Goal: Information Seeking & Learning: Find contact information

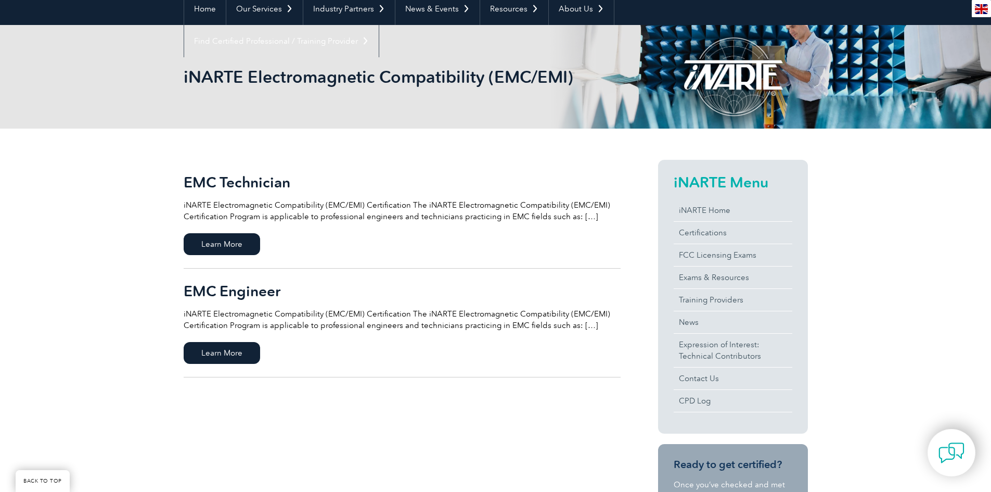
scroll to position [208, 0]
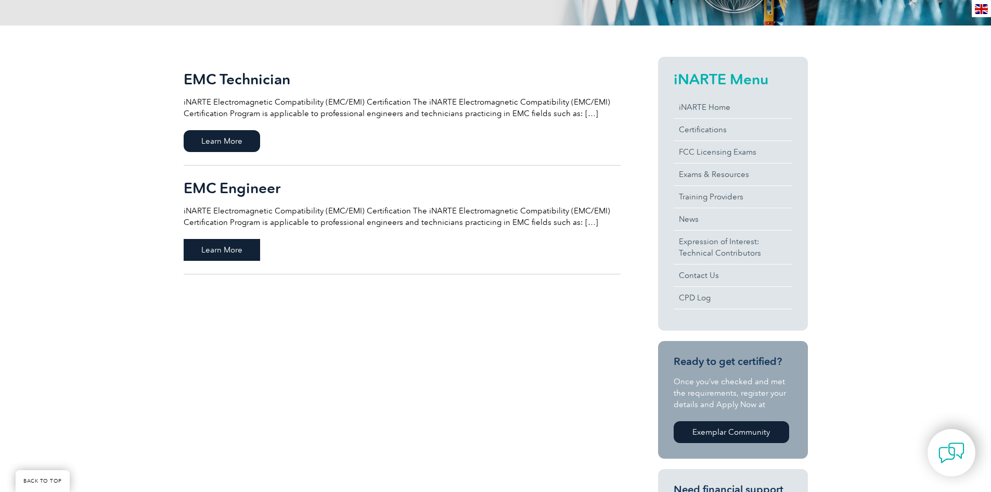
click at [241, 254] on span "Learn More" at bounding box center [222, 250] width 76 height 22
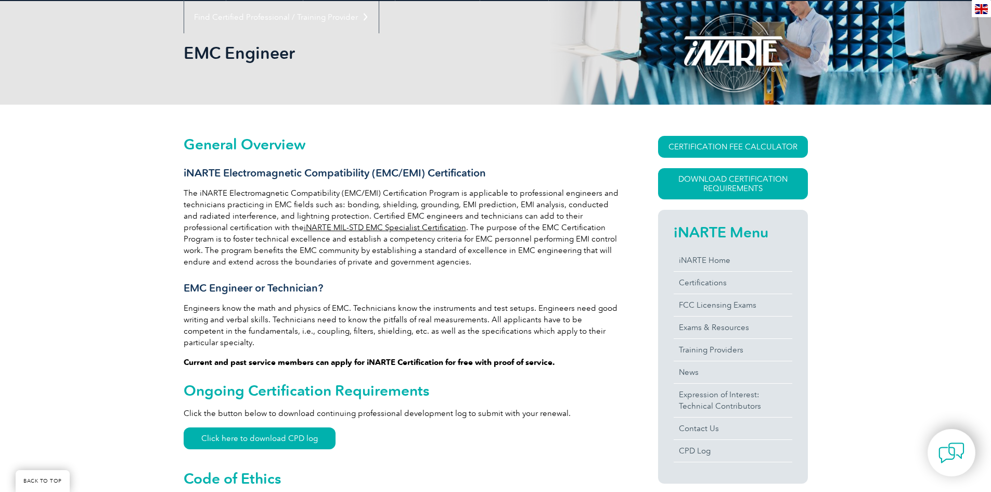
scroll to position [102, 0]
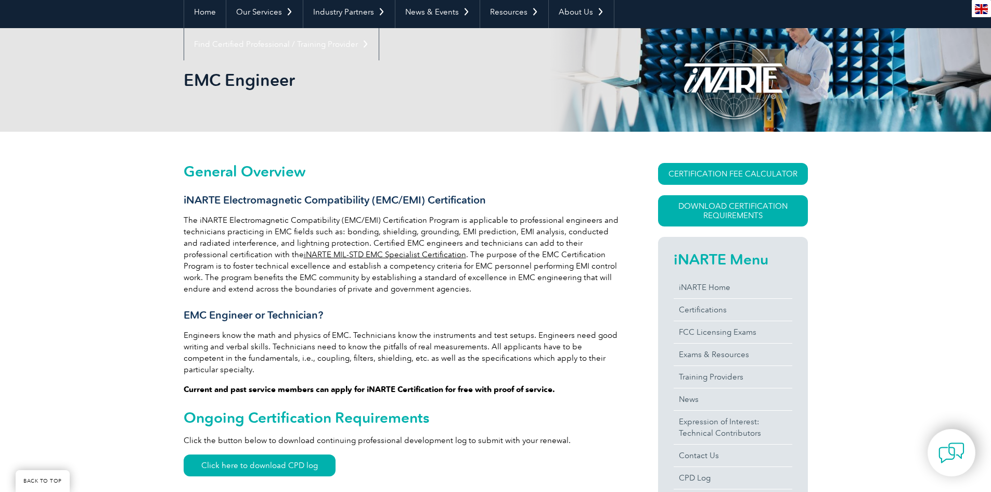
drag, startPoint x: 185, startPoint y: 84, endPoint x: 293, endPoint y: 83, distance: 108.2
click at [293, 83] on h1 "EMC Engineer" at bounding box center [383, 80] width 399 height 20
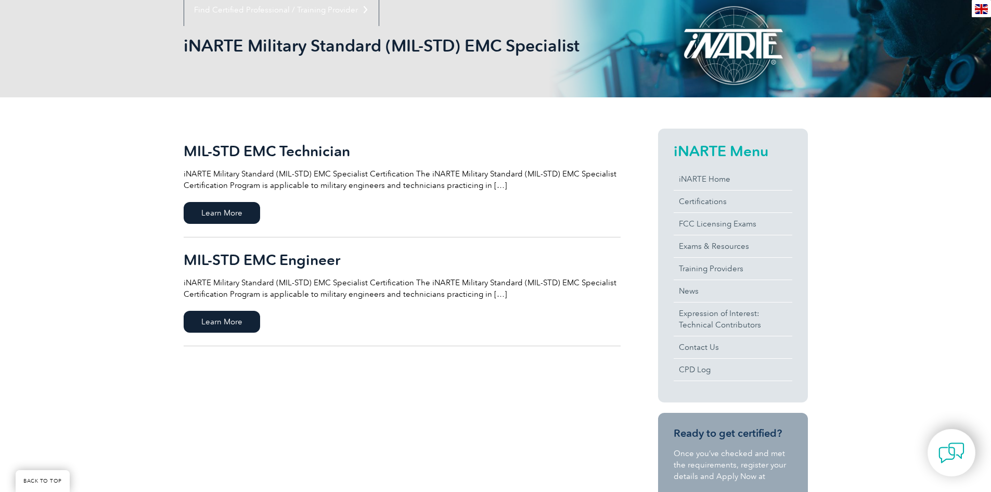
scroll to position [156, 0]
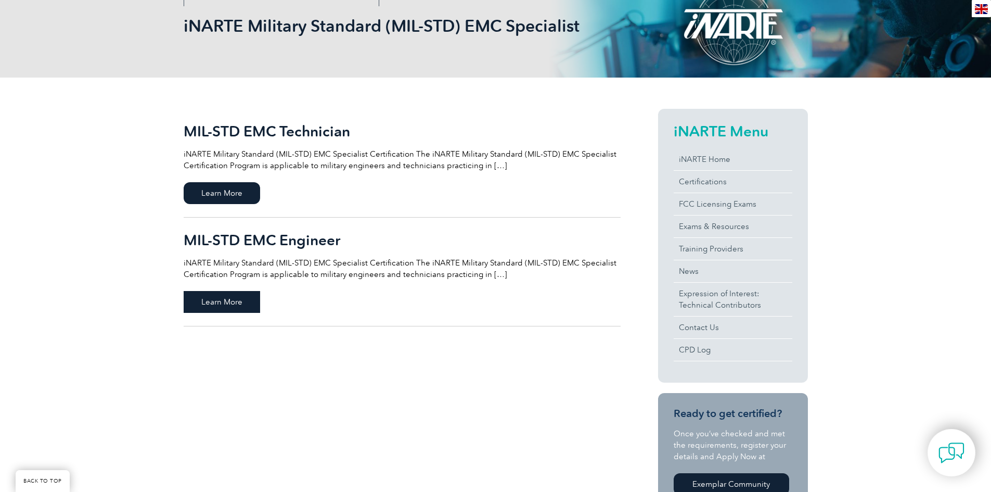
click at [222, 300] on span "Learn More" at bounding box center [222, 302] width 76 height 22
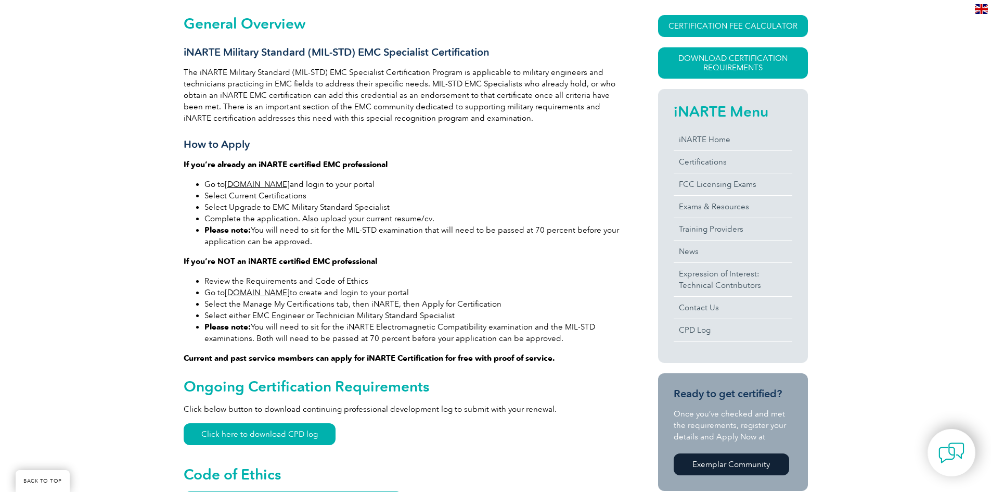
scroll to position [260, 0]
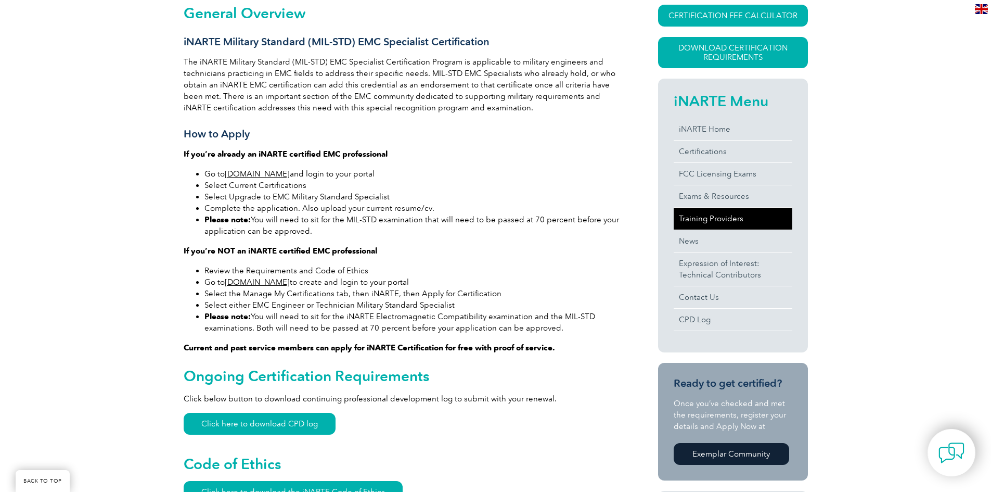
click at [706, 211] on link "Training Providers" at bounding box center [733, 219] width 119 height 22
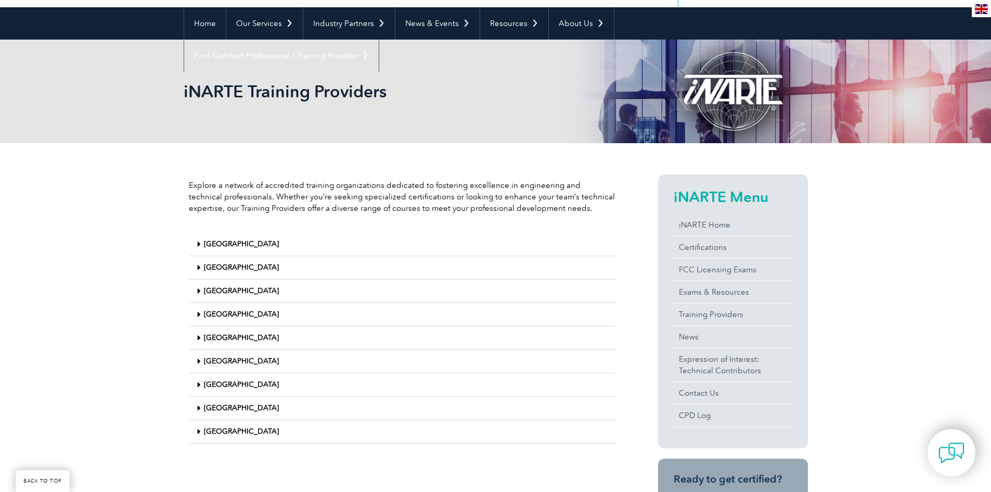
scroll to position [104, 0]
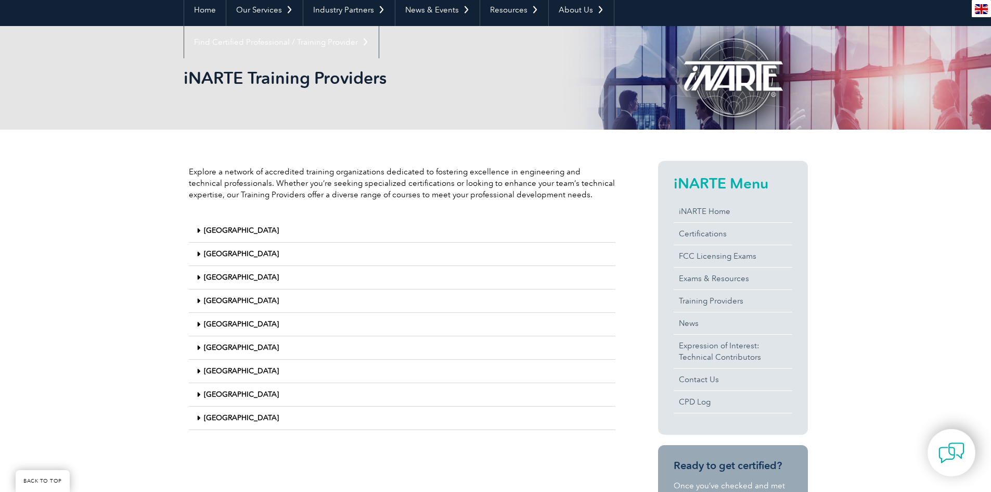
click at [209, 346] on link "[GEOGRAPHIC_DATA]" at bounding box center [241, 347] width 75 height 9
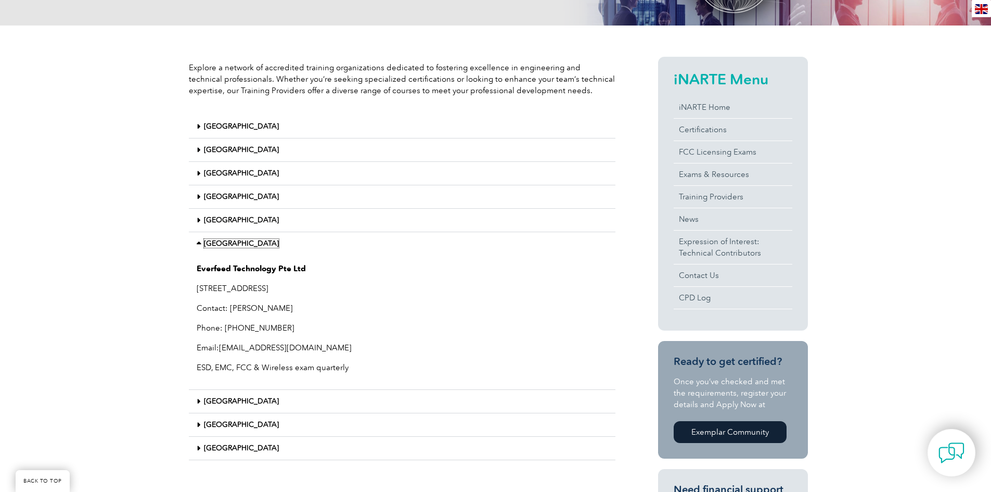
scroll to position [0, 0]
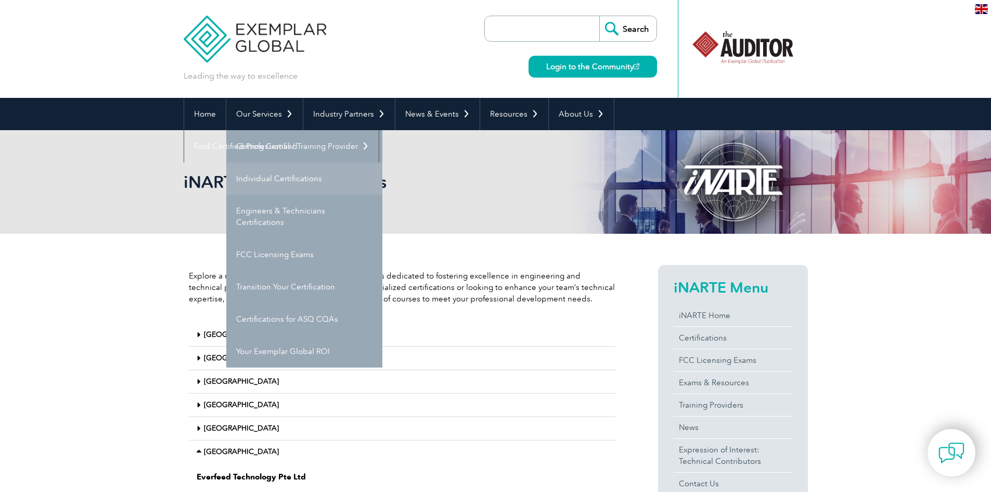
click at [309, 183] on link "Individual Certifications" at bounding box center [304, 178] width 156 height 32
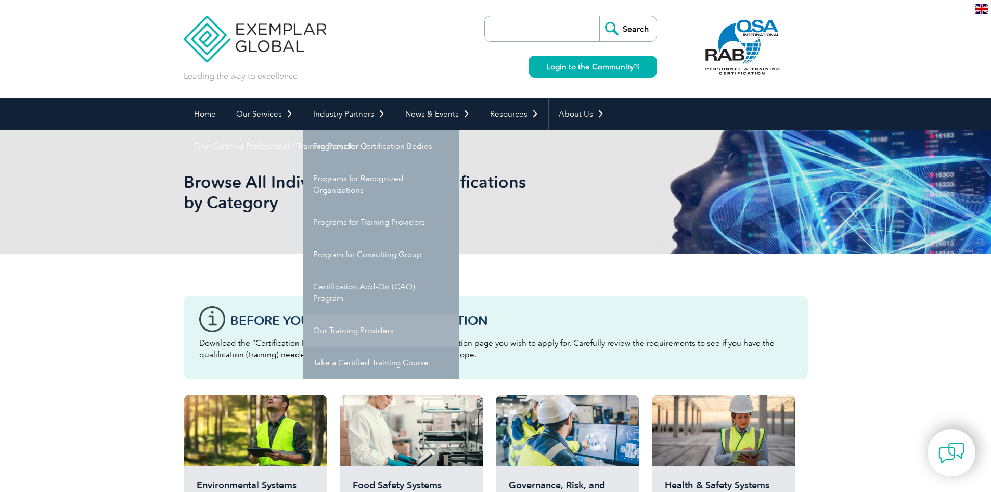
click at [370, 327] on link "Our Training Providers" at bounding box center [381, 330] width 156 height 32
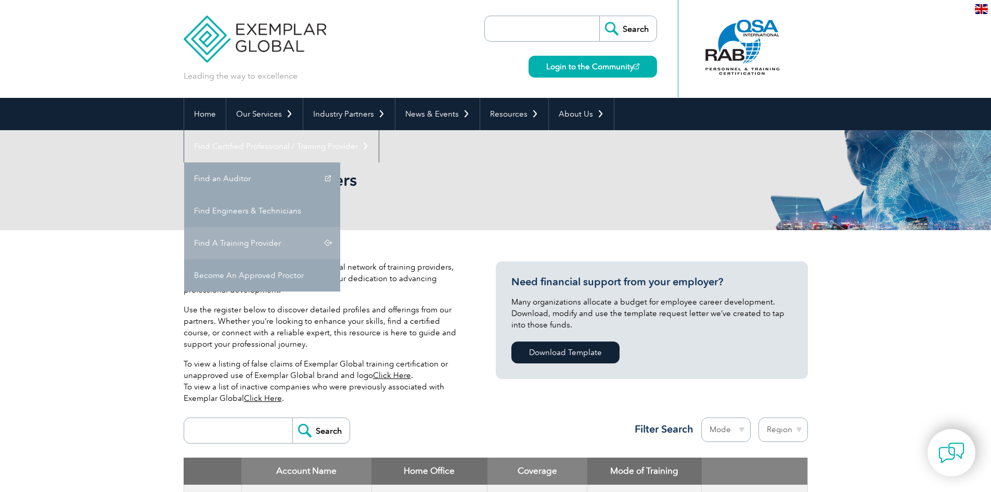
click at [340, 227] on link "Find A Training Provider" at bounding box center [262, 243] width 156 height 32
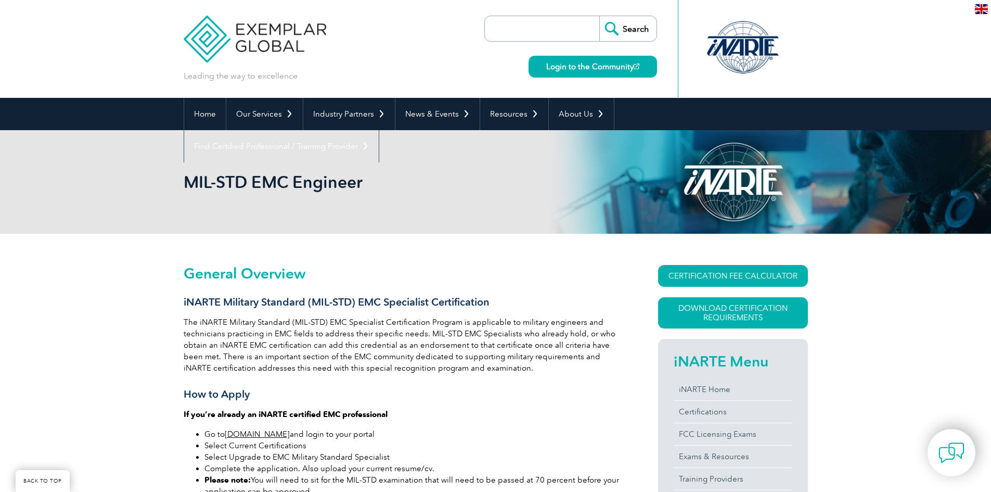
scroll to position [260, 0]
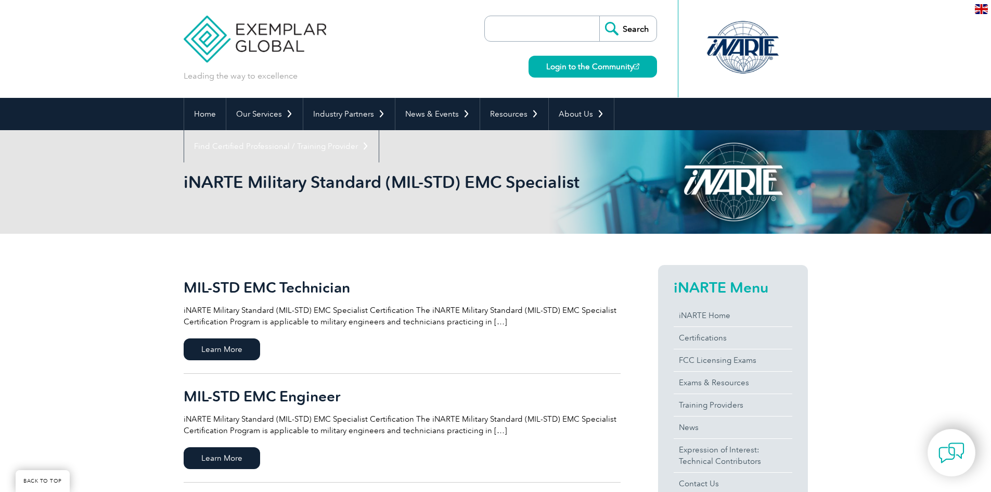
scroll to position [156, 0]
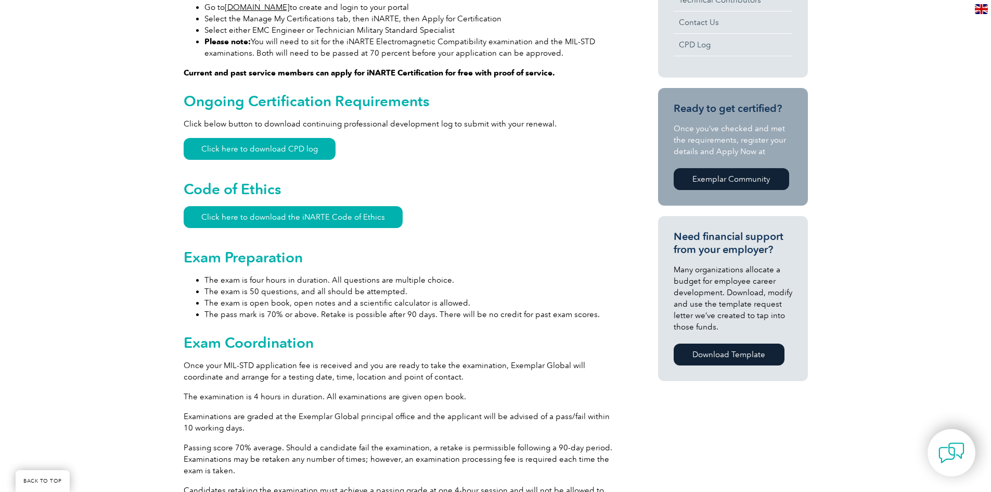
scroll to position [520, 0]
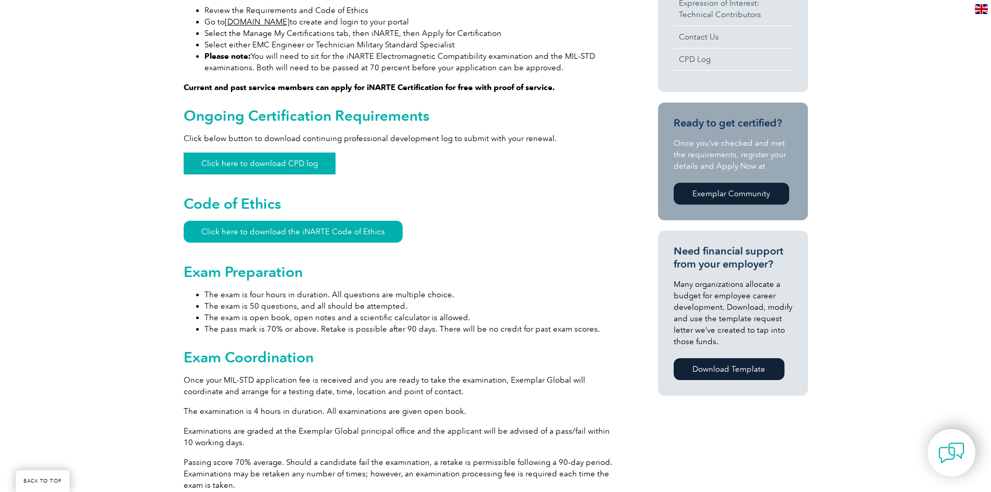
click at [261, 165] on link "Click here to download CPD log" at bounding box center [260, 163] width 152 height 22
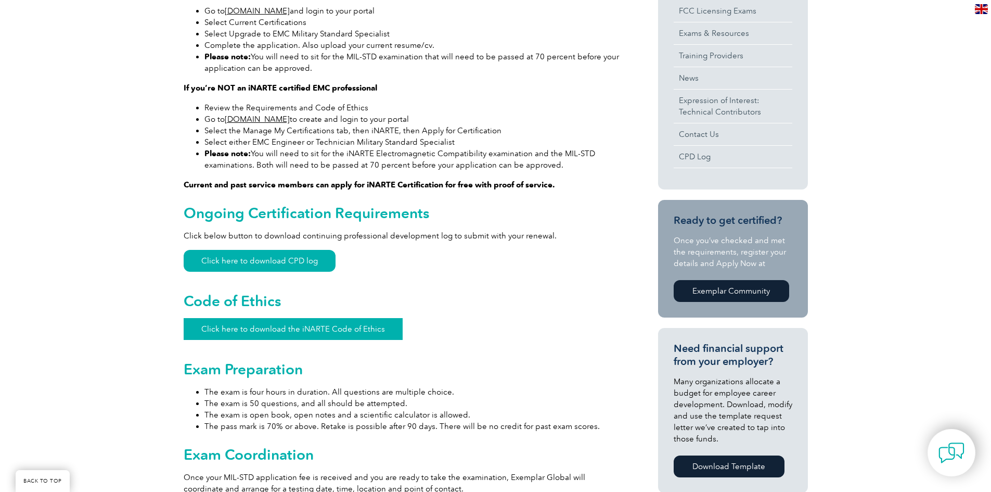
scroll to position [312, 0]
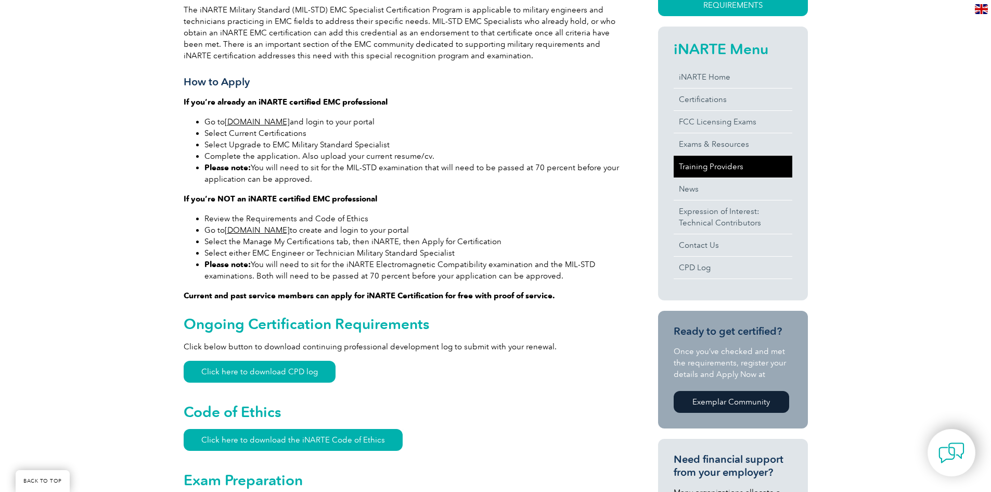
click at [717, 170] on link "Training Providers" at bounding box center [733, 167] width 119 height 22
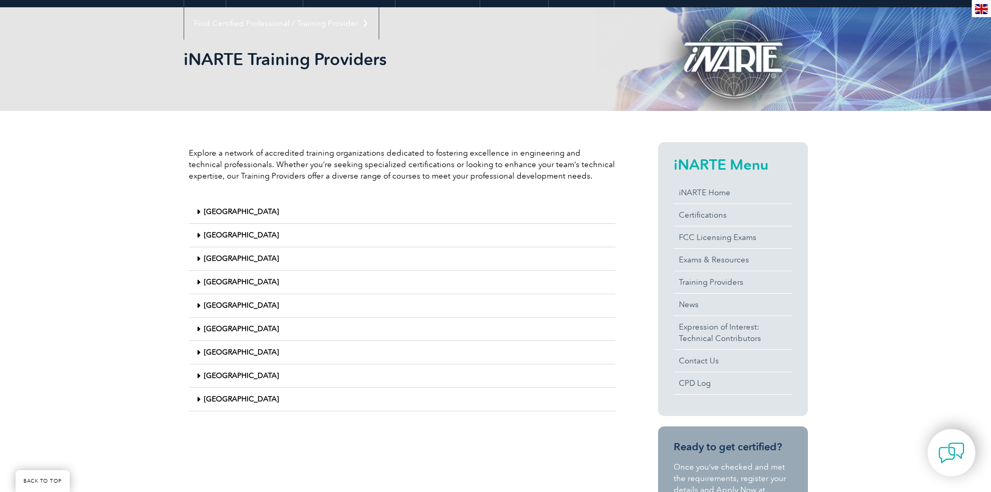
scroll to position [208, 0]
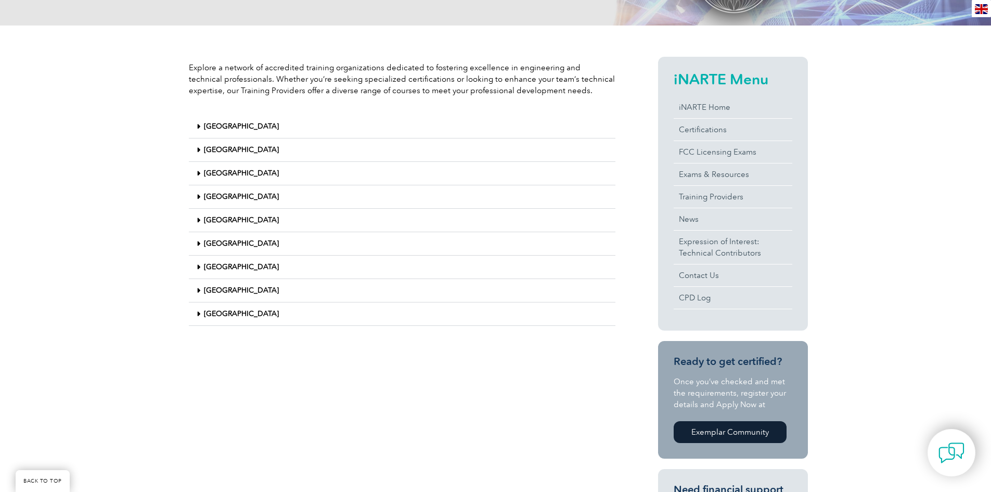
click at [219, 239] on link "Singapore" at bounding box center [241, 243] width 75 height 9
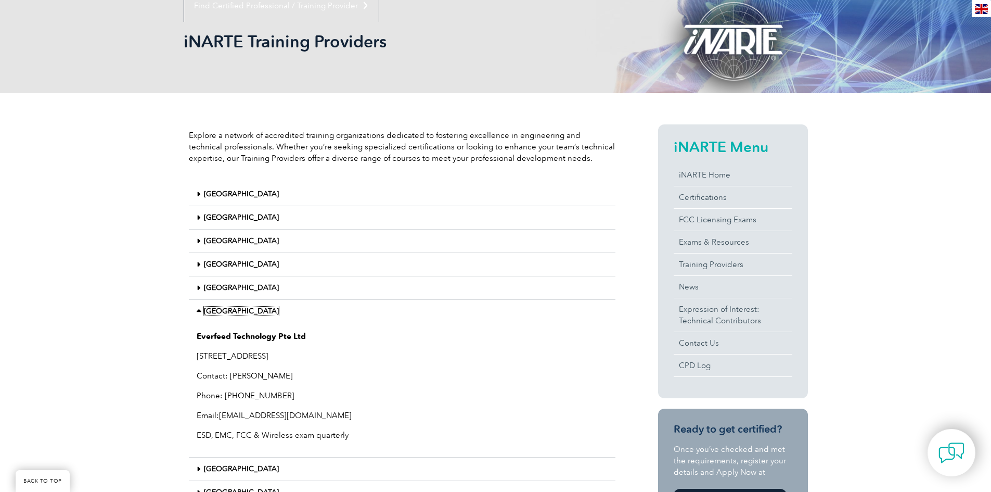
scroll to position [156, 0]
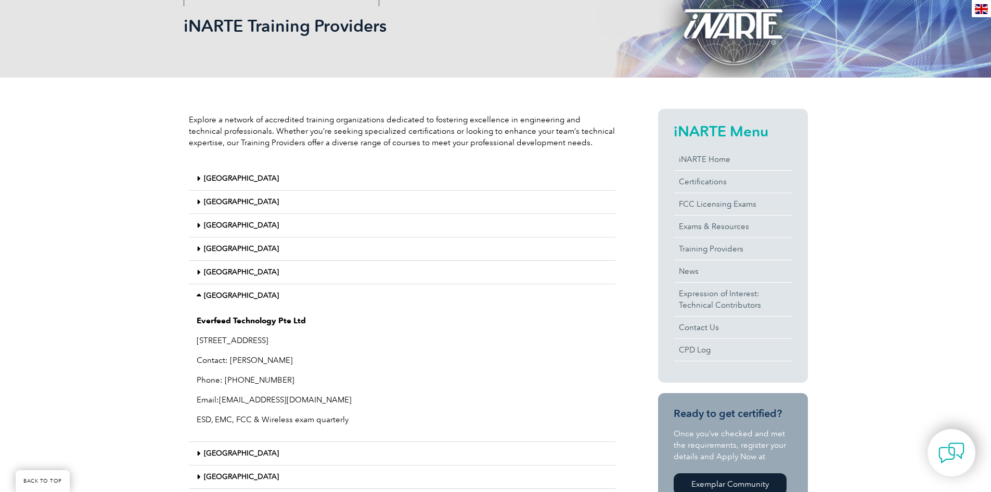
drag, startPoint x: 199, startPoint y: 320, endPoint x: 308, endPoint y: 324, distance: 109.8
click at [308, 324] on p "Everfeed Technology Pte Ltd" at bounding box center [402, 320] width 411 height 11
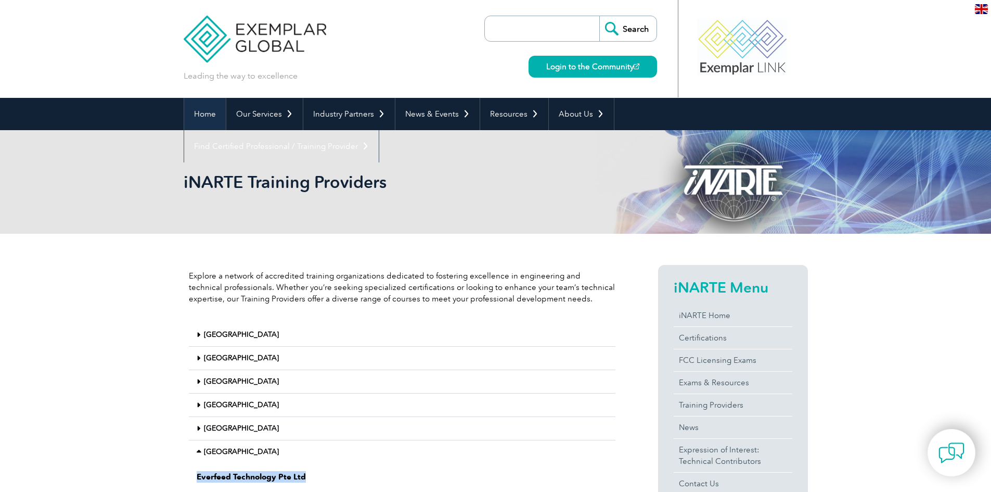
click at [200, 115] on link "Home" at bounding box center [205, 114] width 42 height 32
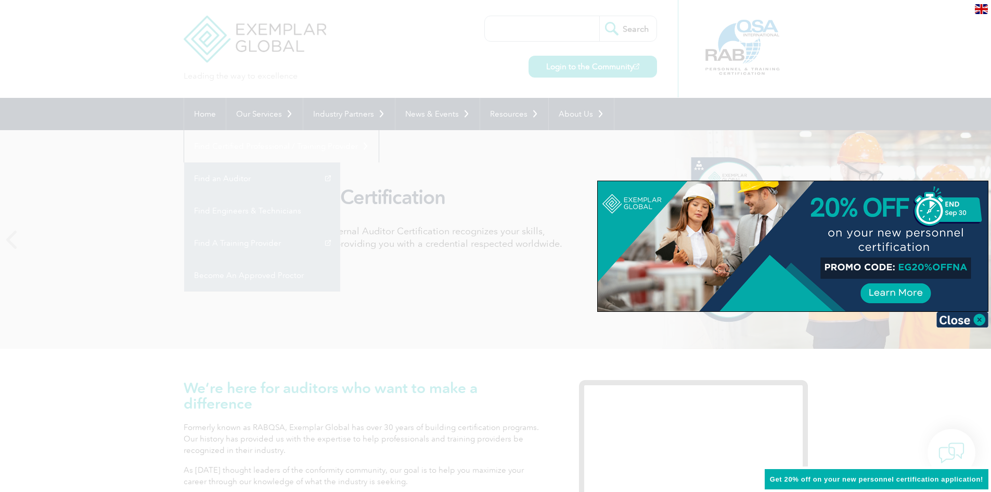
click at [755, 102] on div at bounding box center [495, 246] width 991 height 492
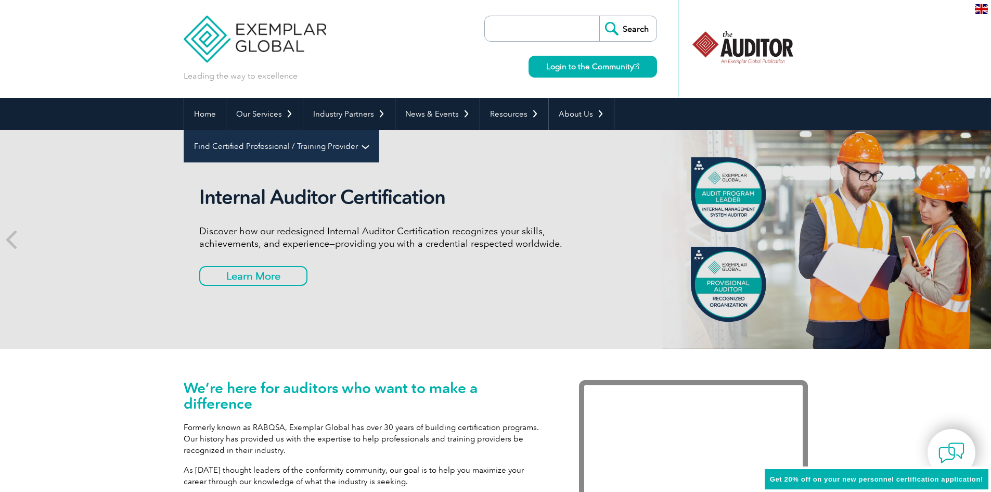
click at [379, 130] on link "Find Certified Professional / Training Provider" at bounding box center [281, 146] width 195 height 32
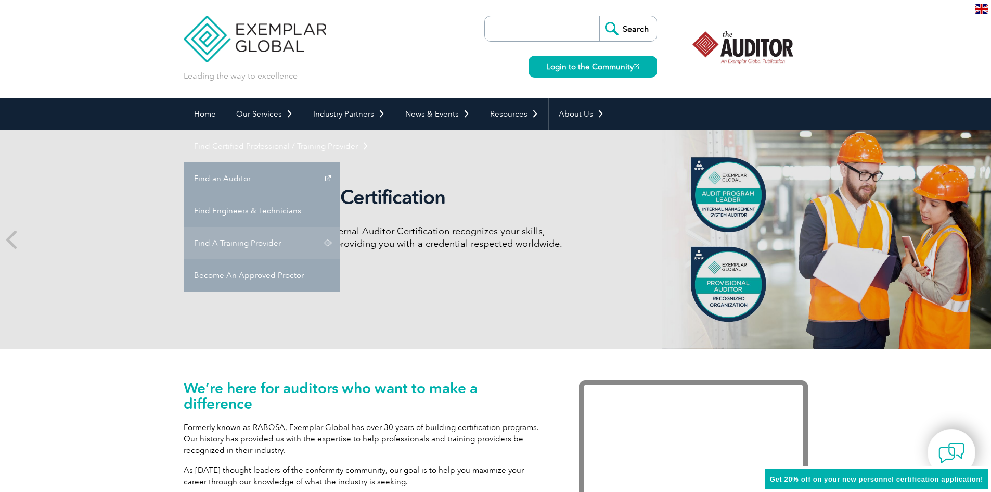
click at [340, 227] on link "Find A Training Provider" at bounding box center [262, 243] width 156 height 32
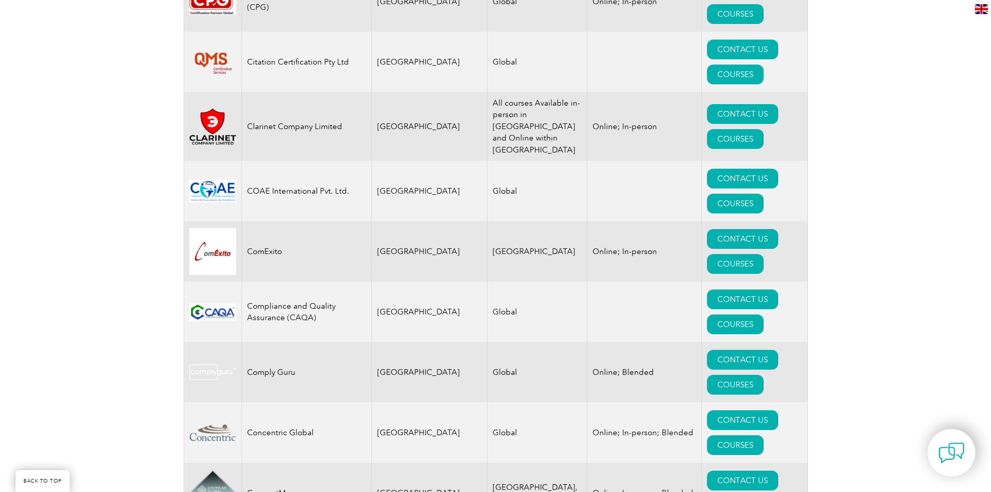
scroll to position [12612, 0]
